Goal: Task Accomplishment & Management: Manage account settings

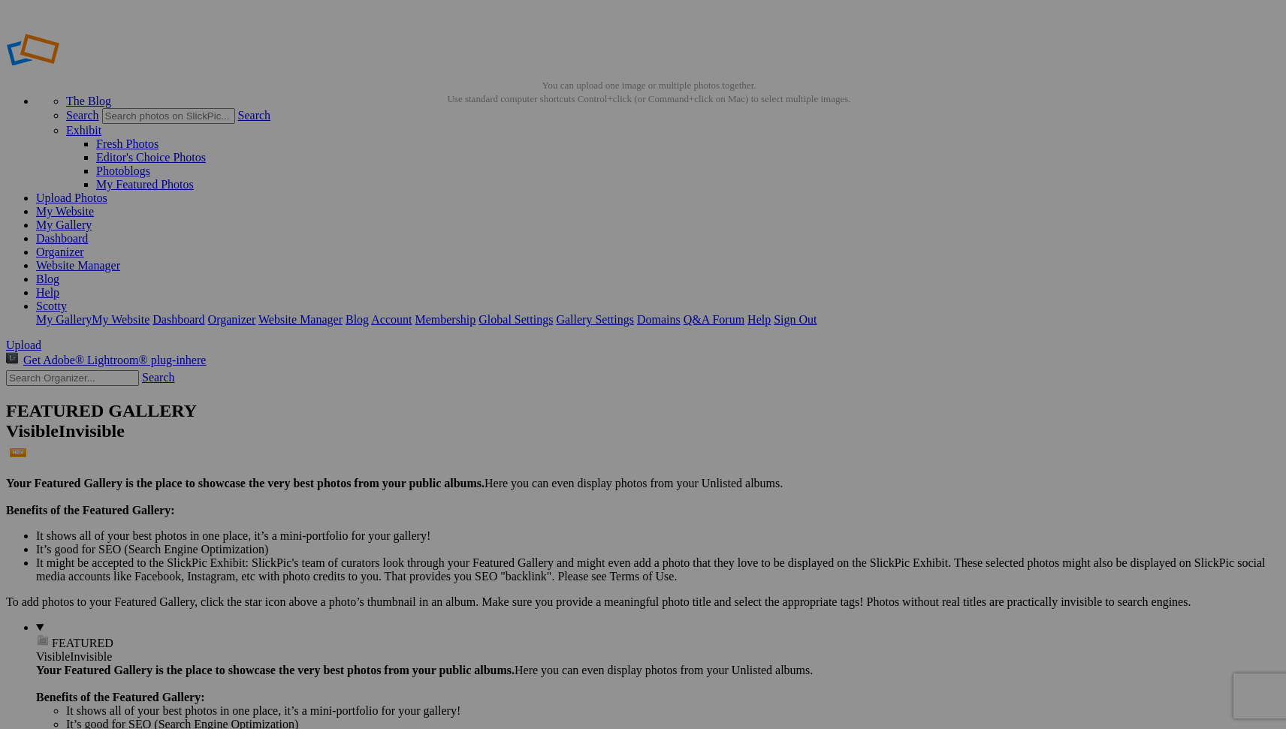
type input "[PERSON_NAME] Family"
drag, startPoint x: 244, startPoint y: 78, endPoint x: 167, endPoint y: 80, distance: 76.6
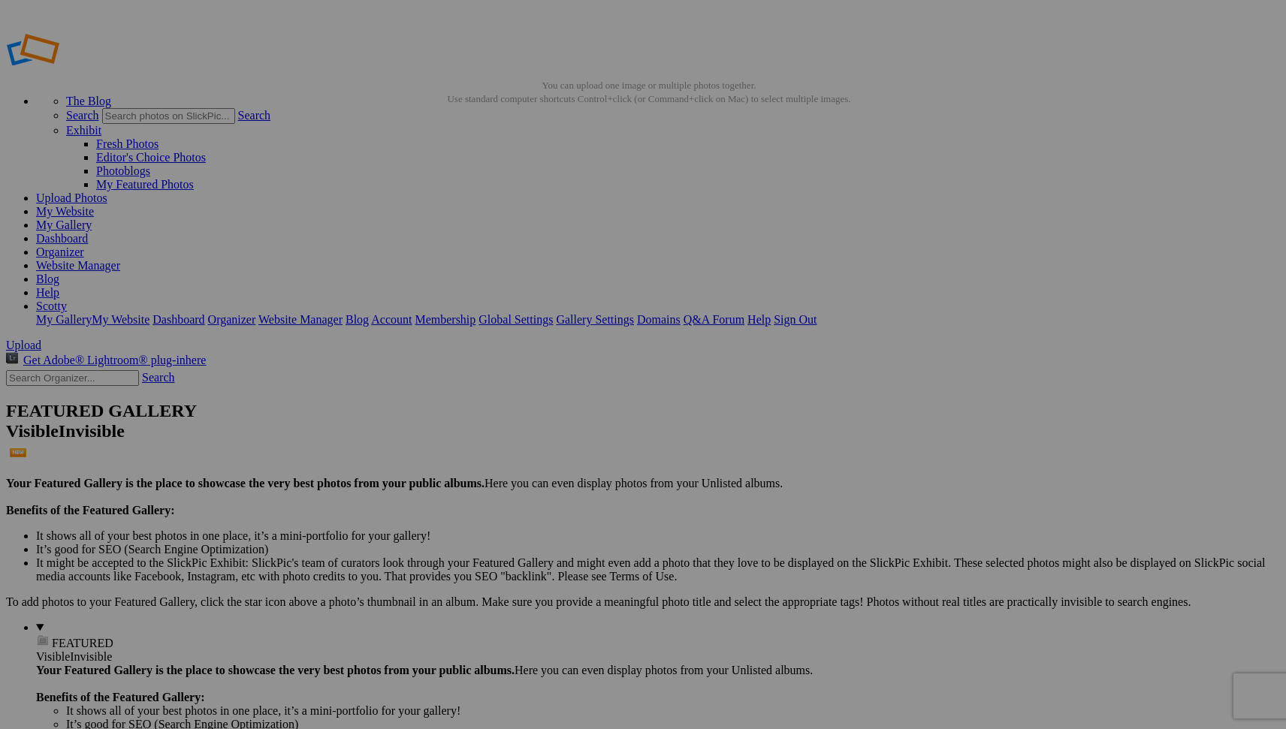
type input "[PERSON_NAME] - [PERSON_NAME] Family"
click at [84, 246] on link "Organizer" at bounding box center [60, 252] width 48 height 13
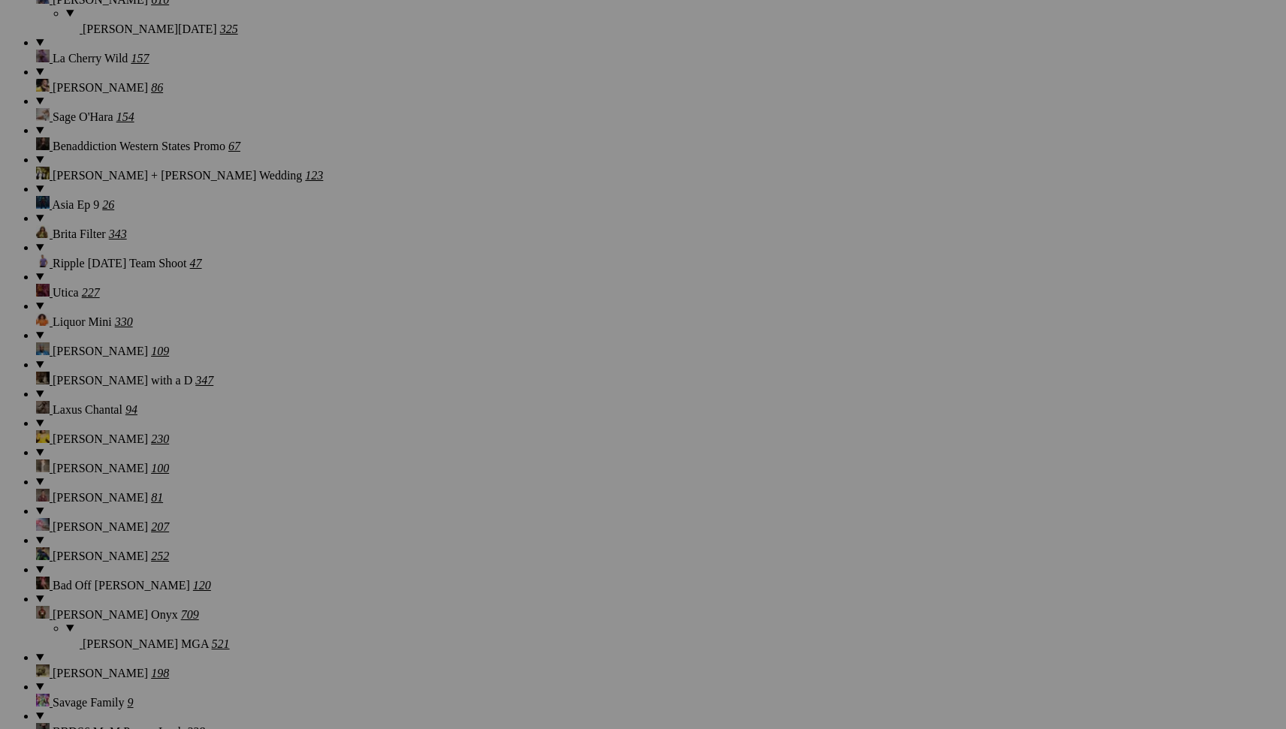
scroll to position [14098, 0]
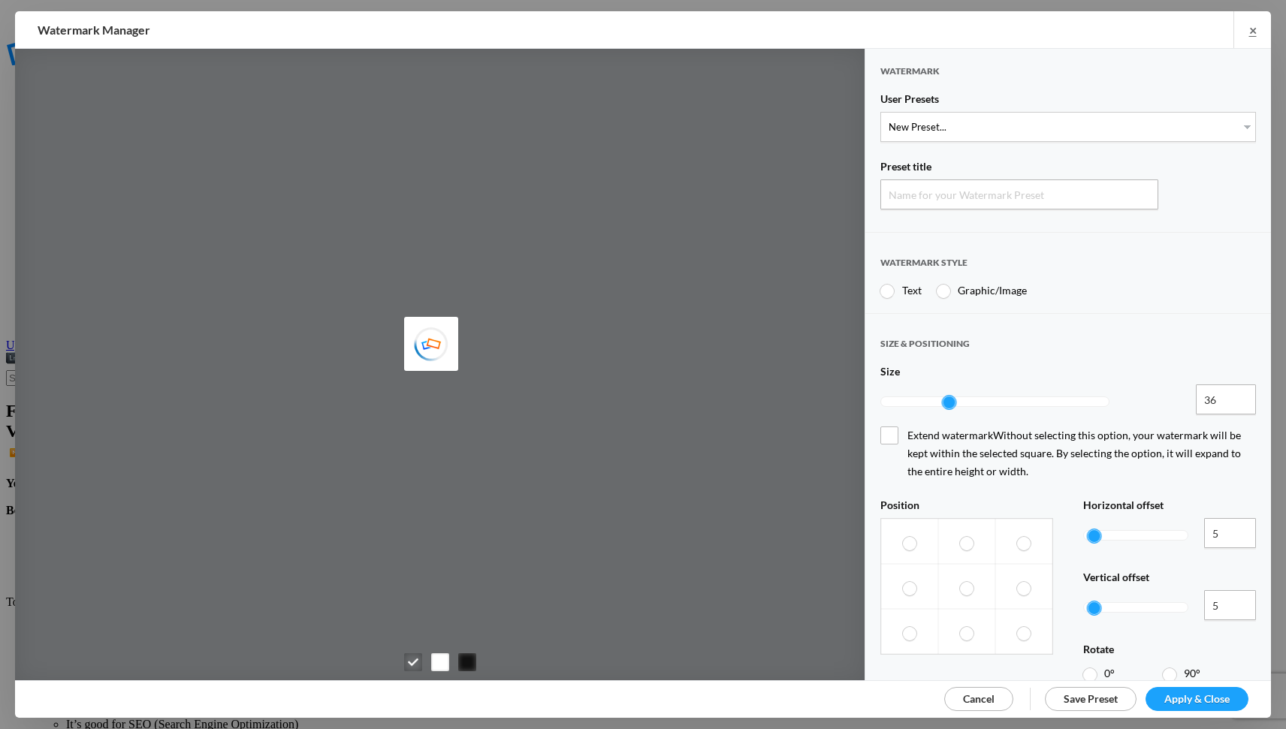
type input "Watermark-9/12/2025"
radio input "true"
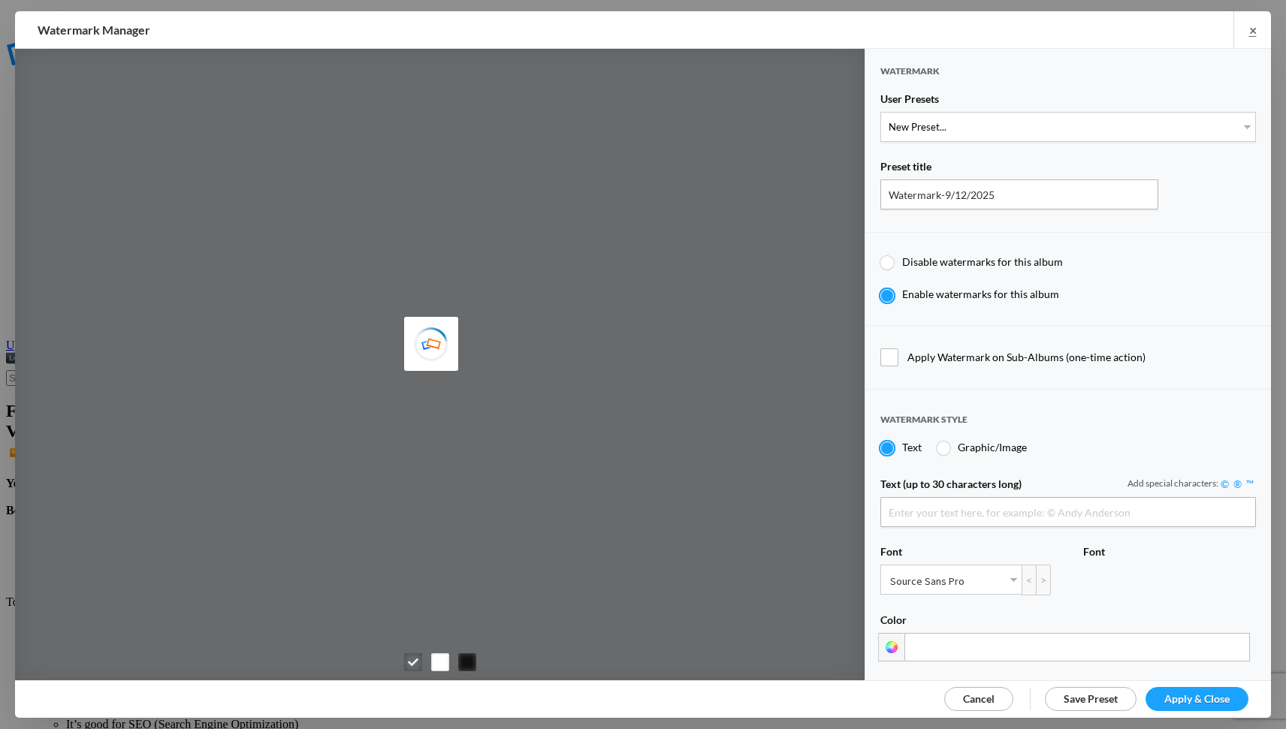
type input "Scotty Kirby"
select select "1: Object"
type input "PROOF TEXT"
type input "PROOF PROOF PROOF PROOF PROOF"
type input "0.5"
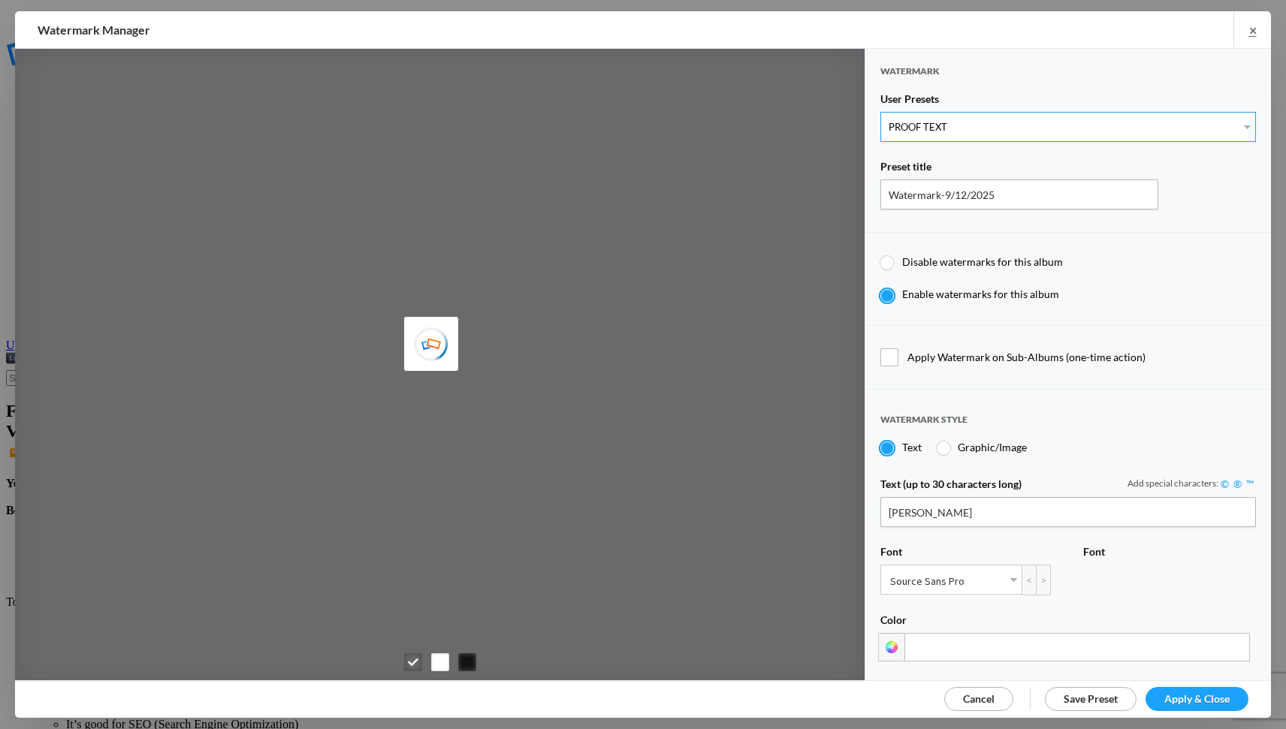
type input "128"
radio input "true"
type input "0"
radio input "false"
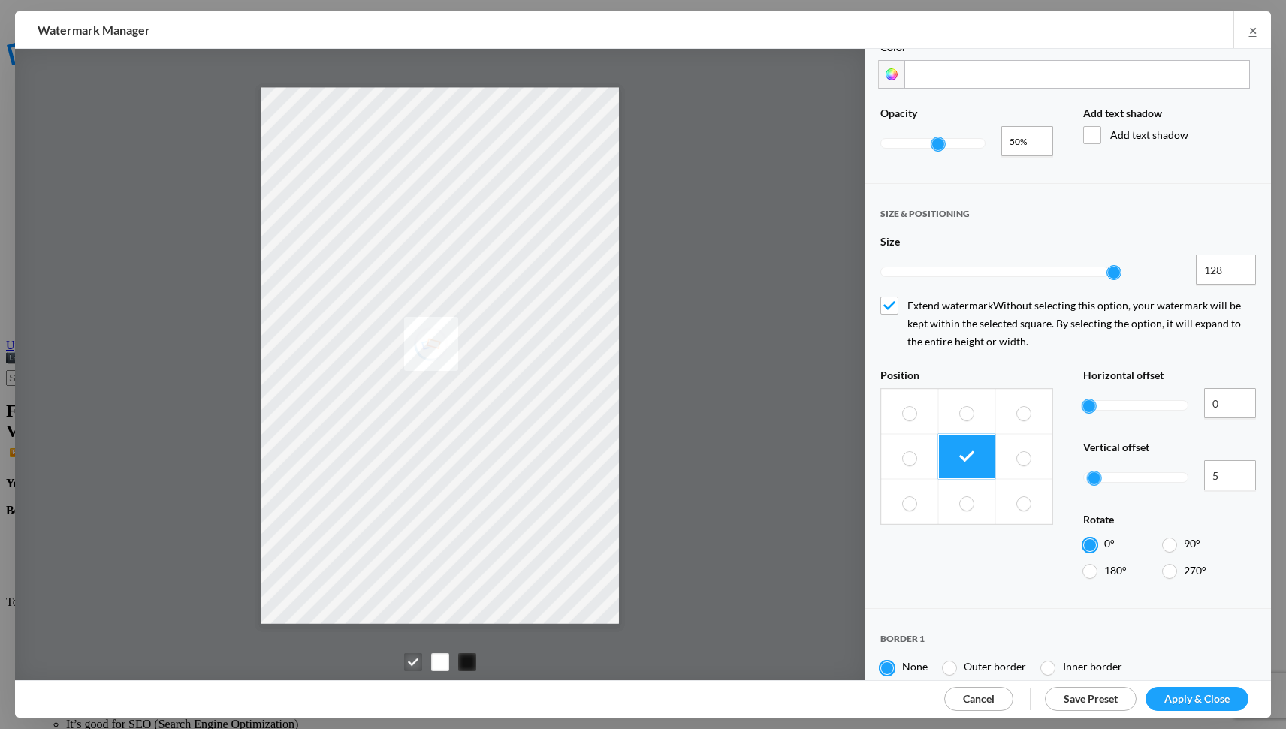
scroll to position [565, 0]
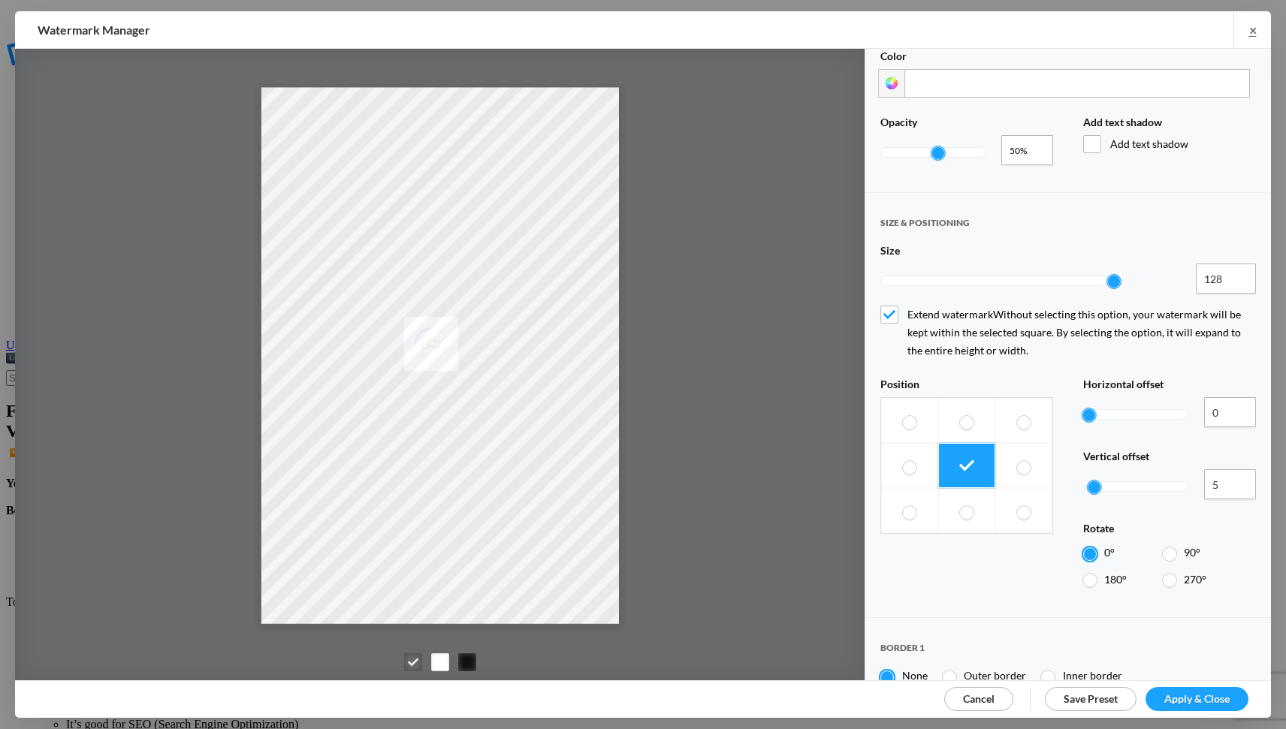
type input "0.2"
click at [902, 148] on div at bounding box center [933, 152] width 104 height 9
click at [1189, 695] on span "Apply & Close" at bounding box center [1196, 698] width 65 height 13
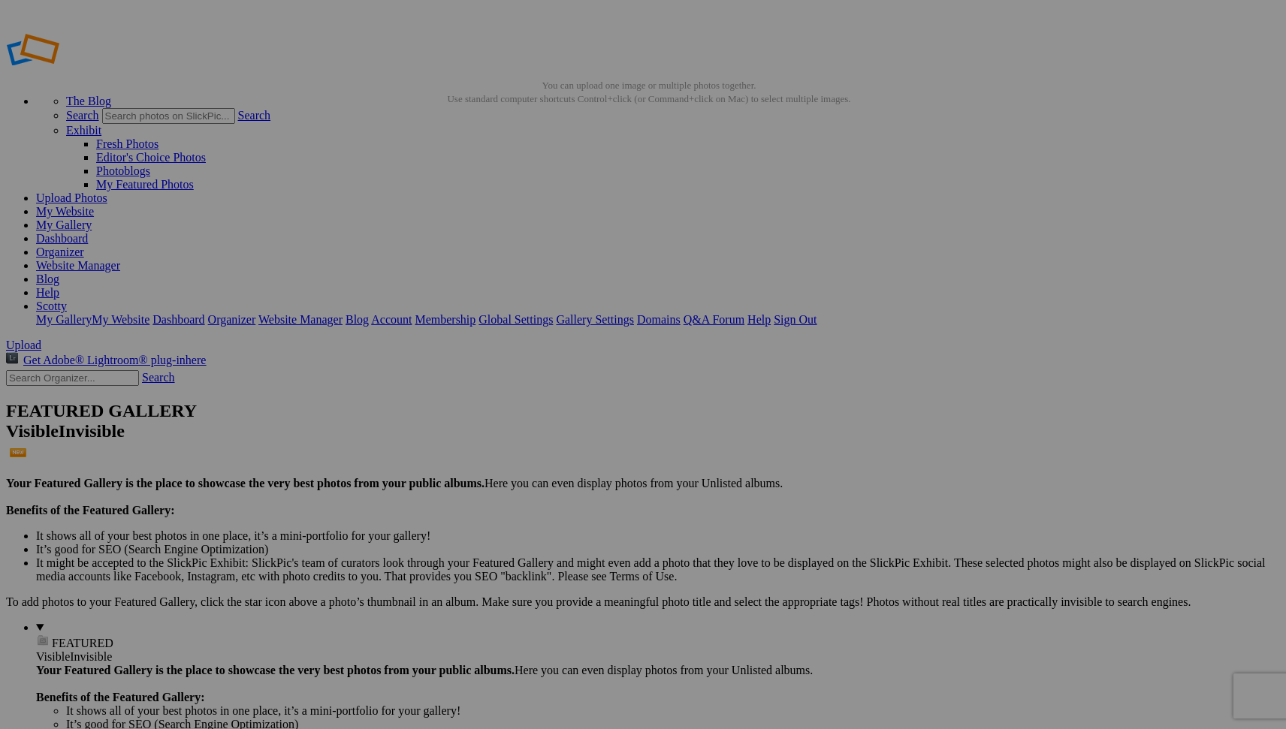
type input "[PERSON_NAME] [PERSON_NAME]"
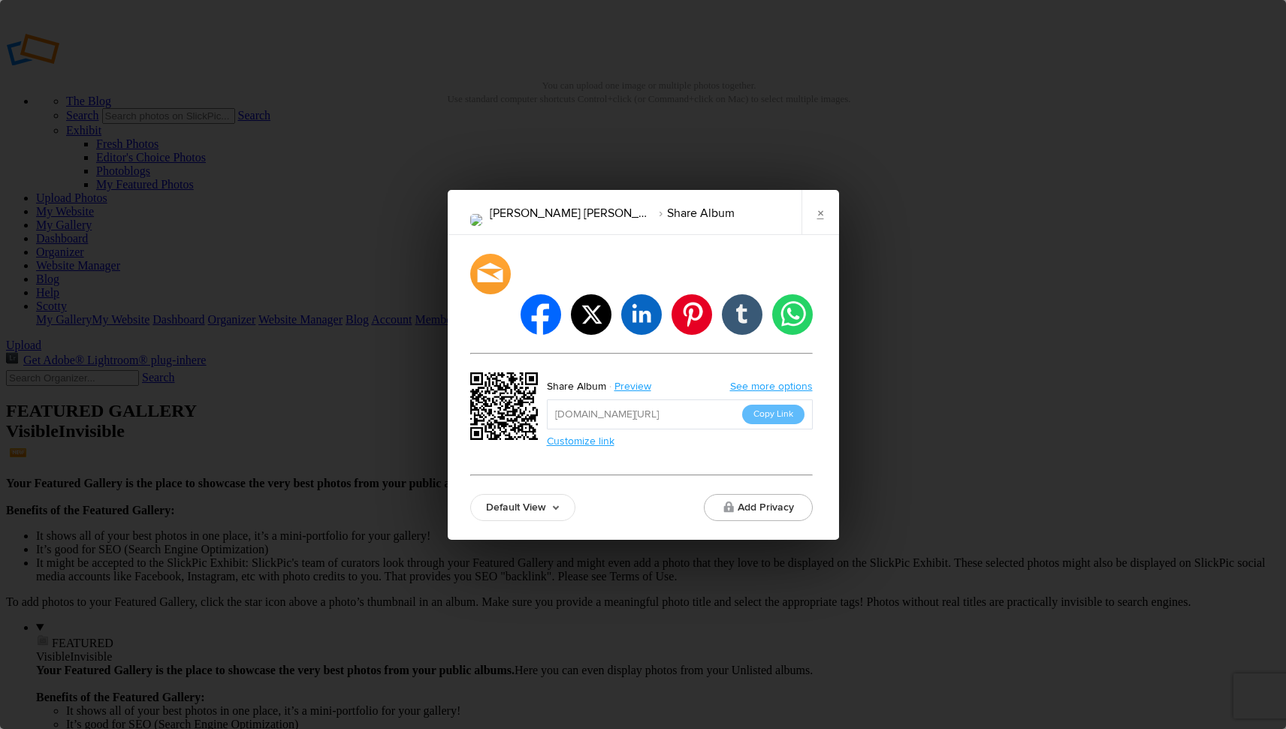
click at [521, 494] on link "Default View" at bounding box center [522, 507] width 105 height 27
click at [523, 413] on link "Proofing View" at bounding box center [523, 425] width 104 height 24
click at [752, 405] on button "Copy Link" at bounding box center [773, 415] width 62 height 20
click at [817, 235] on link "×" at bounding box center [820, 212] width 38 height 45
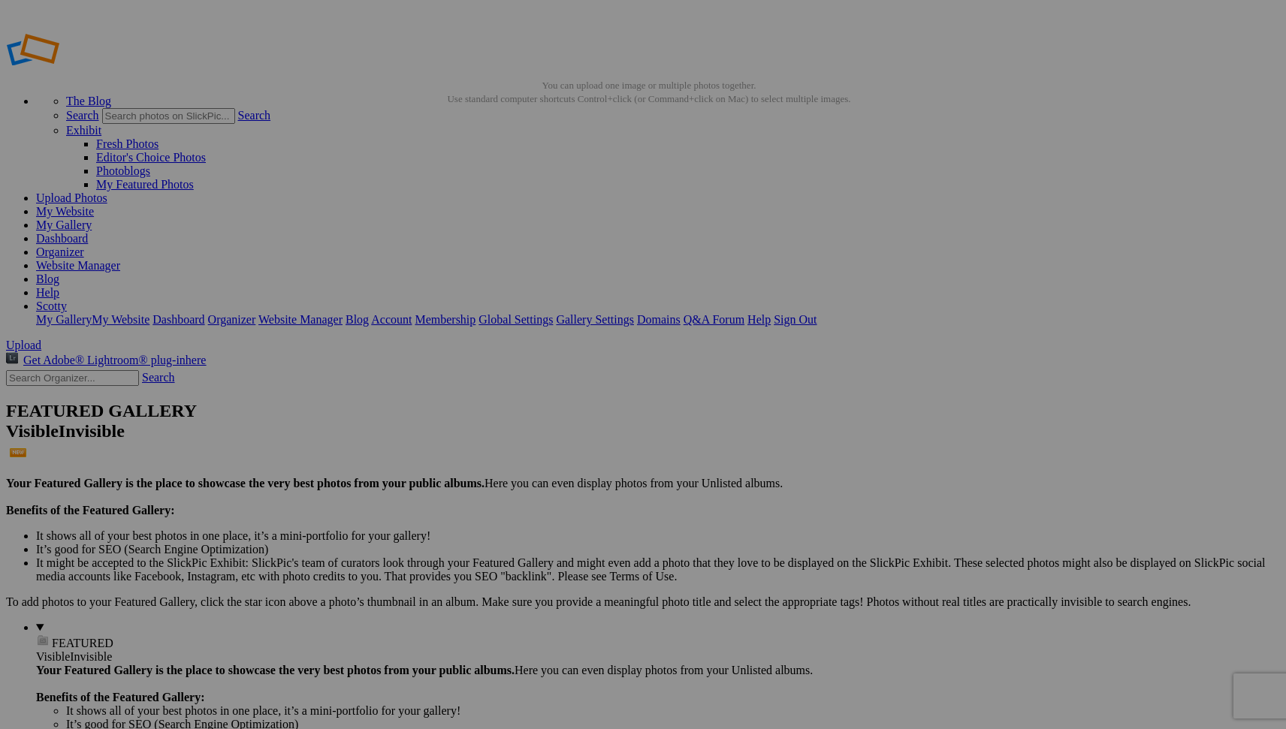
click at [84, 246] on link "Organizer" at bounding box center [60, 252] width 48 height 13
